Goal: Navigation & Orientation: Understand site structure

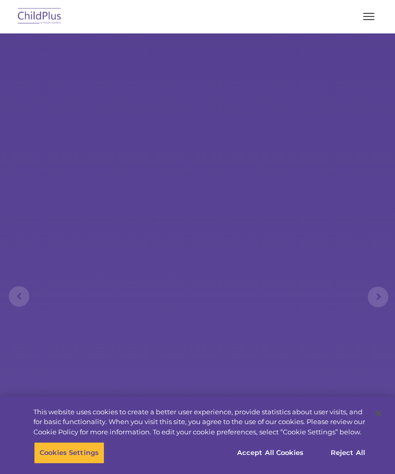
select select "MEDIUM"
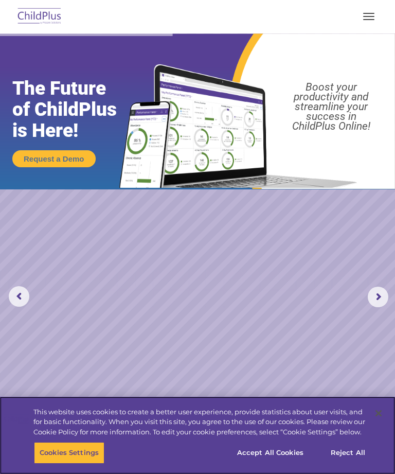
click at [280, 450] on button "Accept All Cookies" at bounding box center [271, 453] width 78 height 22
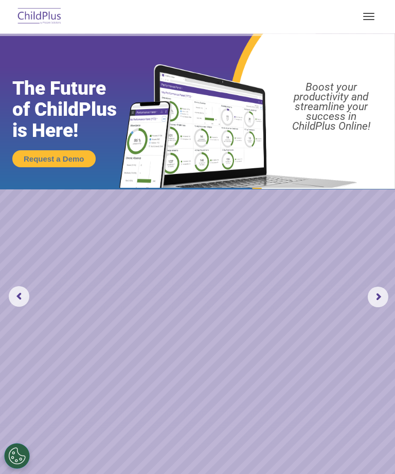
click at [368, 19] on span "button" at bounding box center [368, 19] width 11 height 1
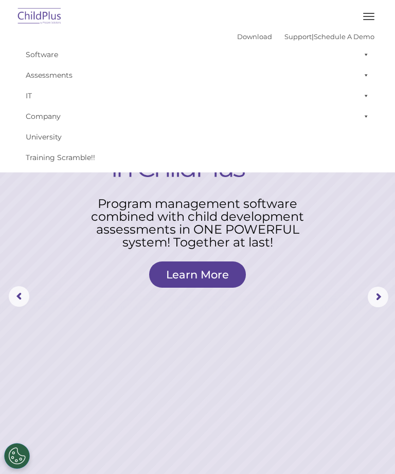
click at [371, 13] on span "button" at bounding box center [368, 13] width 11 height 1
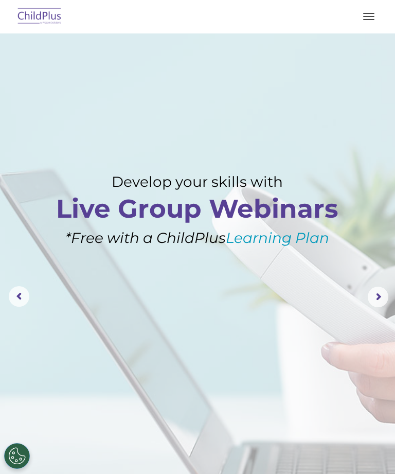
click at [43, 10] on img at bounding box center [39, 17] width 48 height 24
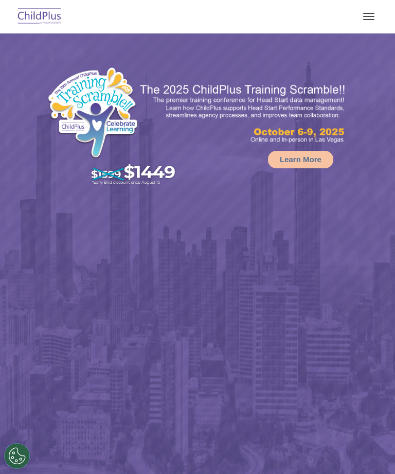
select select "MEDIUM"
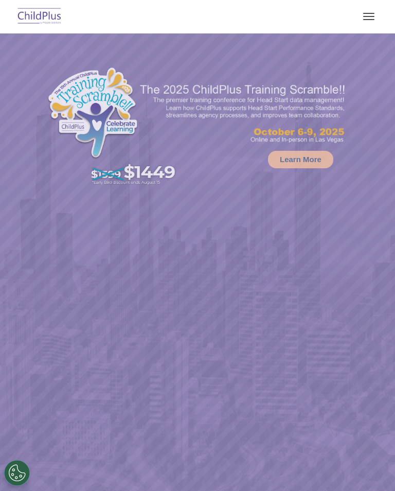
select select "MEDIUM"
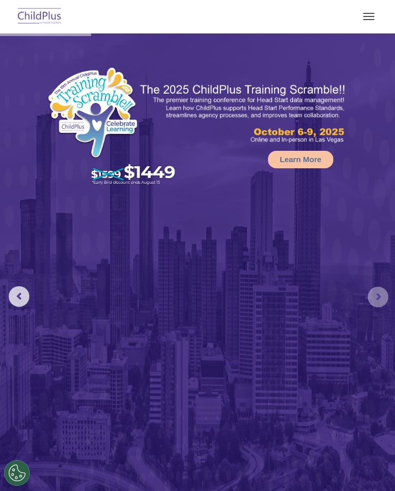
click at [384, 291] on rs-arrow at bounding box center [378, 297] width 21 height 21
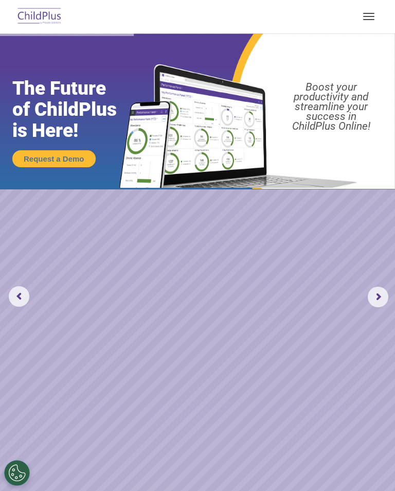
click at [380, 294] on rs-arrow at bounding box center [378, 297] width 21 height 21
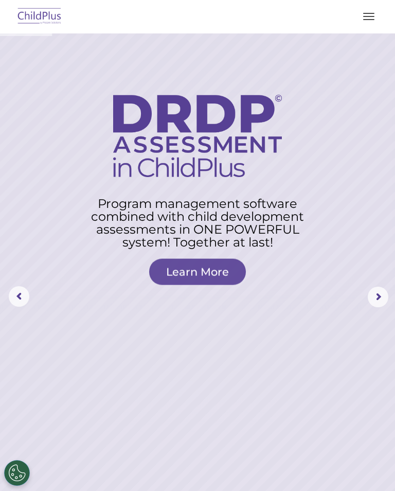
click at [376, 11] on button "button" at bounding box center [369, 16] width 22 height 16
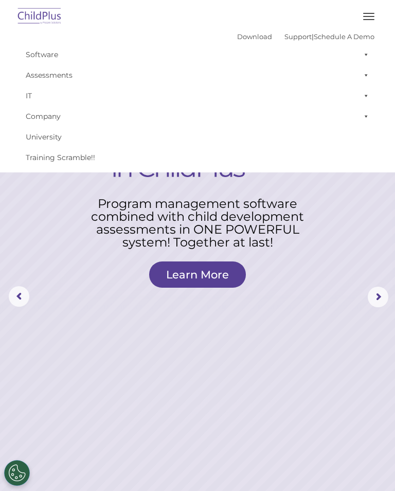
click at [372, 14] on button "button" at bounding box center [369, 16] width 22 height 16
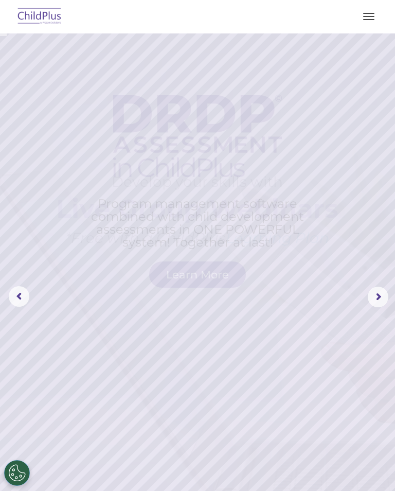
click at [15, 472] on button "Cookies Settings" at bounding box center [17, 473] width 26 height 26
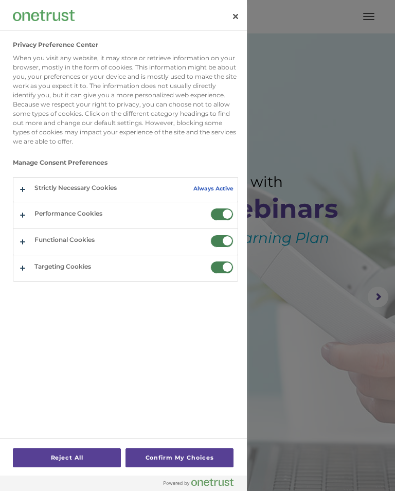
click at [238, 15] on button "Close" at bounding box center [235, 16] width 23 height 23
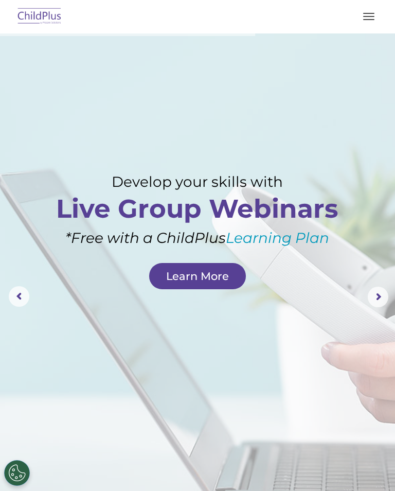
click at [378, 8] on button "button" at bounding box center [369, 16] width 22 height 16
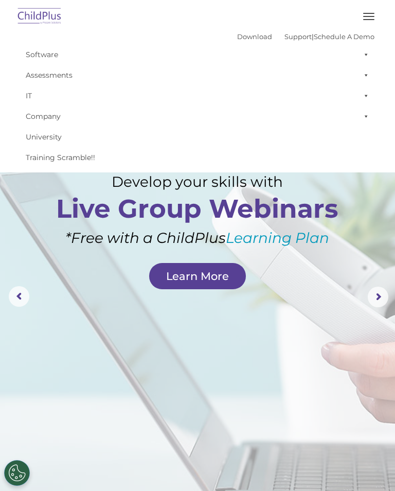
click at [375, 19] on button "button" at bounding box center [369, 16] width 22 height 16
